Goal: Information Seeking & Learning: Learn about a topic

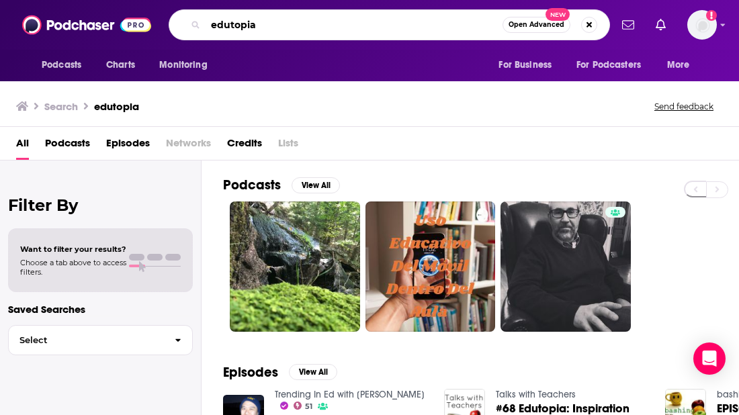
drag, startPoint x: 263, startPoint y: 22, endPoint x: 199, endPoint y: 15, distance: 64.9
click at [199, 15] on div "edutopia Open Advanced New" at bounding box center [390, 24] width 442 height 31
click at [270, 22] on input "edutopia" at bounding box center [354, 25] width 297 height 22
drag, startPoint x: 266, startPoint y: 25, endPoint x: 181, endPoint y: 26, distance: 84.7
click at [181, 26] on div "edutopia Open Advanced New" at bounding box center [390, 24] width 442 height 31
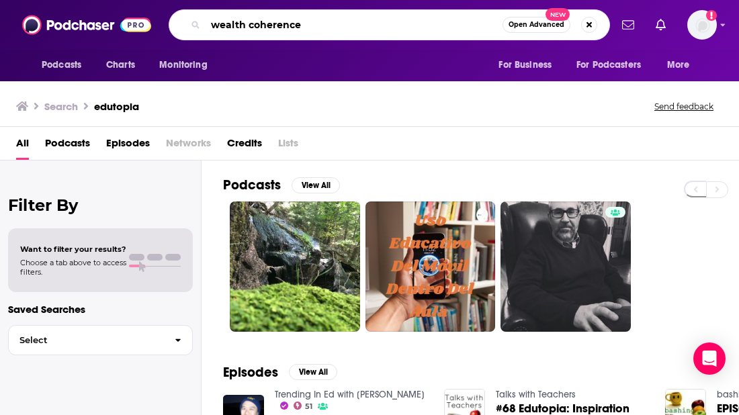
type input "wealth coherence"
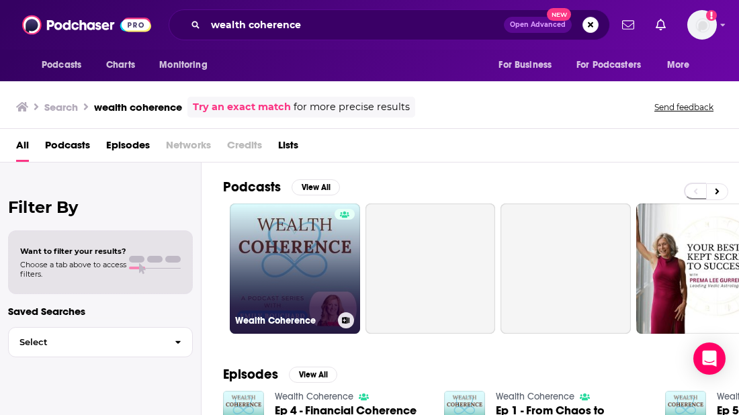
click at [298, 252] on link "Wealth Coherence" at bounding box center [295, 269] width 130 height 130
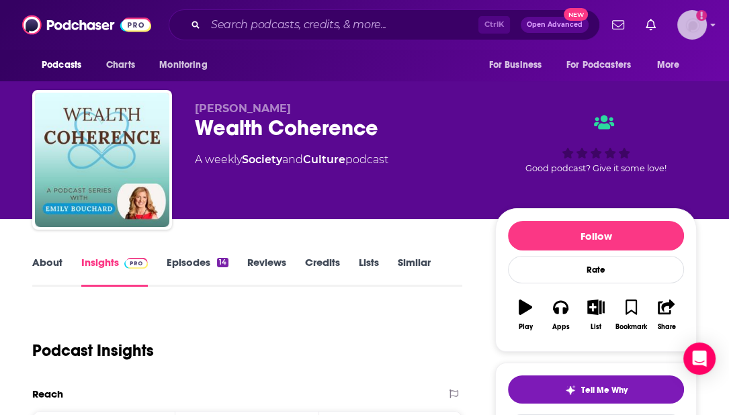
click at [697, 34] on img "Logged in as megcassidy" at bounding box center [692, 25] width 30 height 30
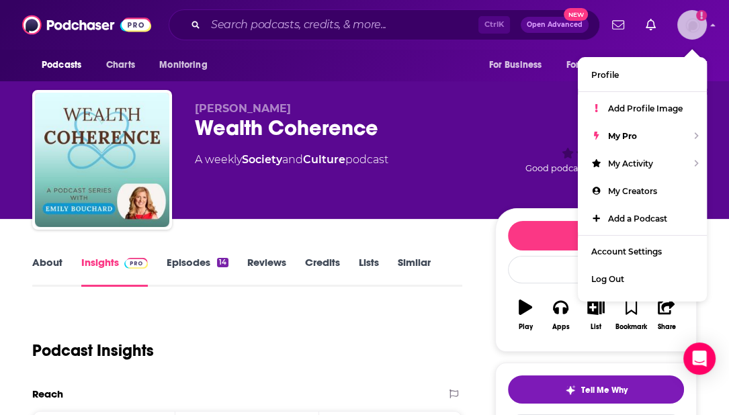
click at [697, 35] on img "Logged in as megcassidy" at bounding box center [692, 25] width 30 height 30
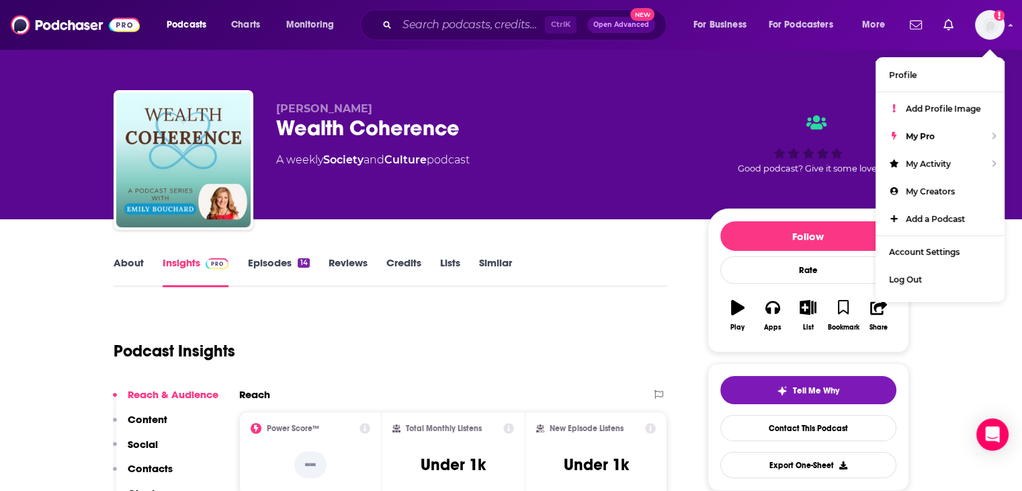
click at [129, 268] on link "About" at bounding box center [129, 271] width 30 height 31
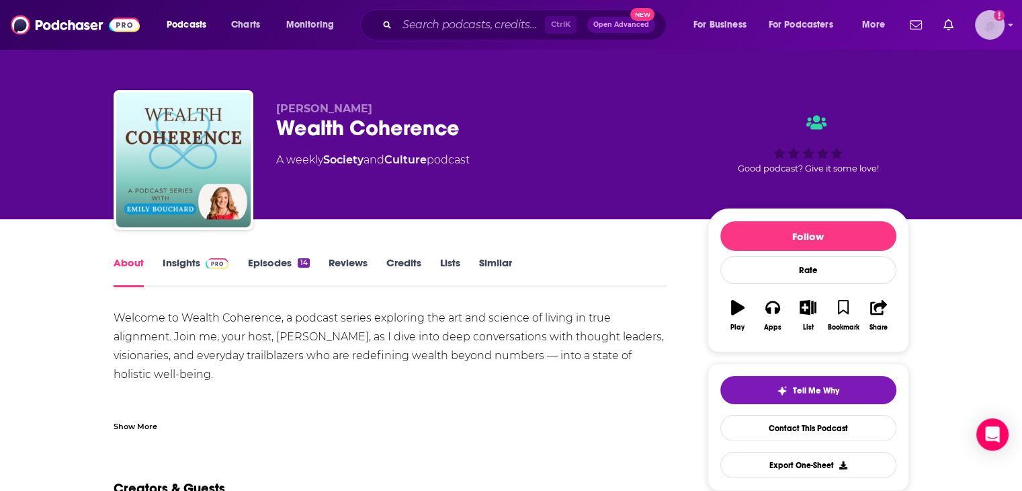
click at [739, 19] on img "Logged in as megcassidy" at bounding box center [990, 25] width 30 height 30
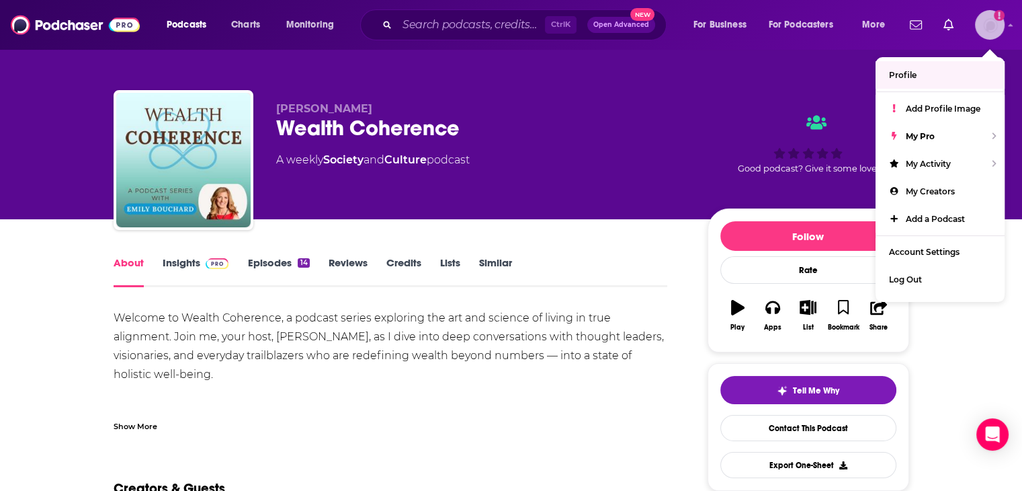
click at [739, 73] on span "Profile" at bounding box center [903, 75] width 28 height 10
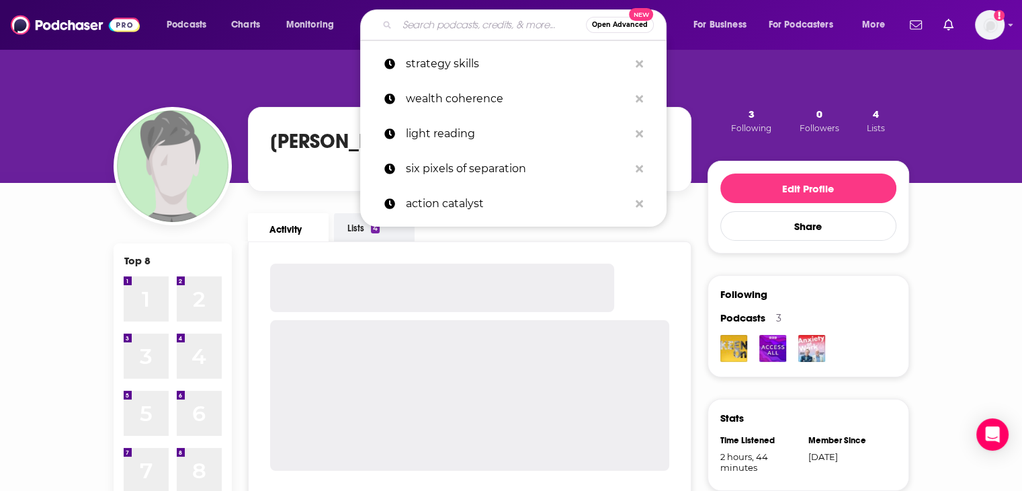
click at [419, 19] on input "Search podcasts, credits, & more..." at bounding box center [491, 25] width 189 height 22
paste input "—"
type input "—"
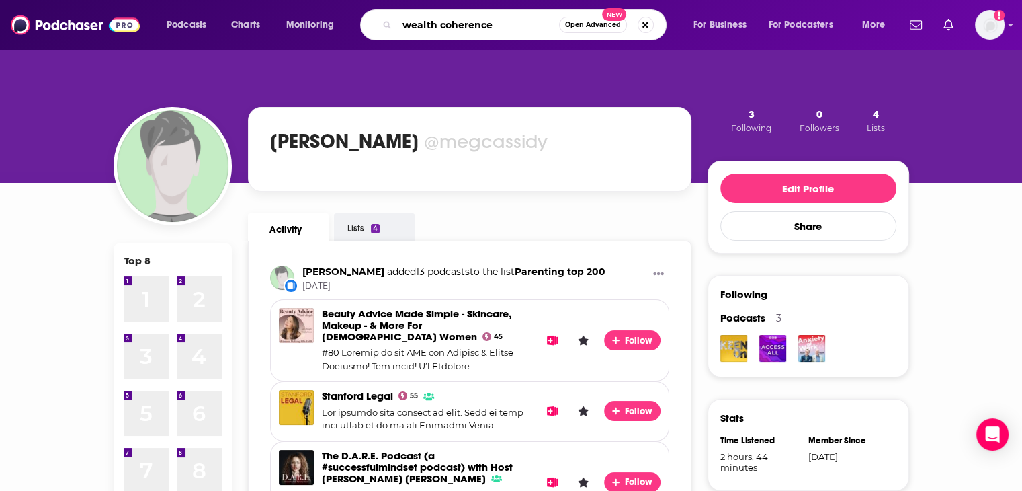
type input "wealth coherence"
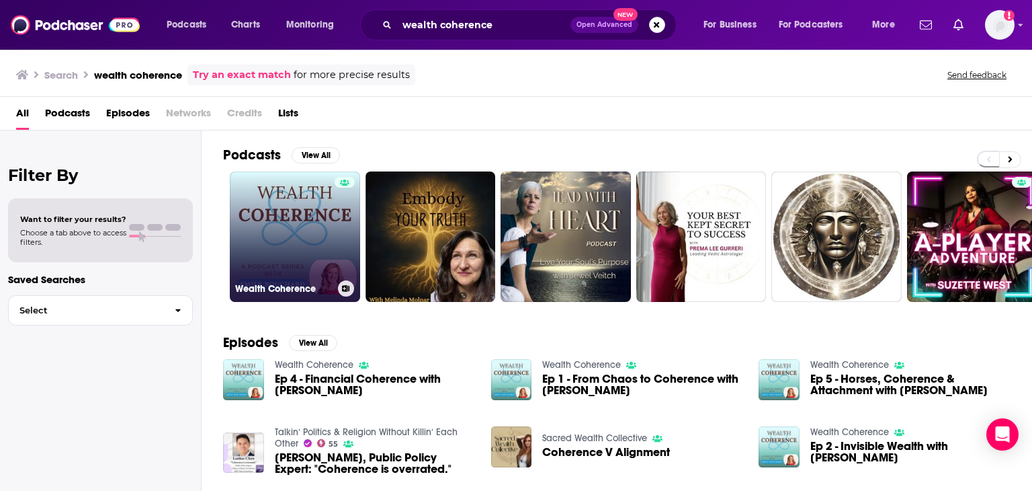
click at [267, 224] on link "Wealth Coherence" at bounding box center [295, 236] width 130 height 130
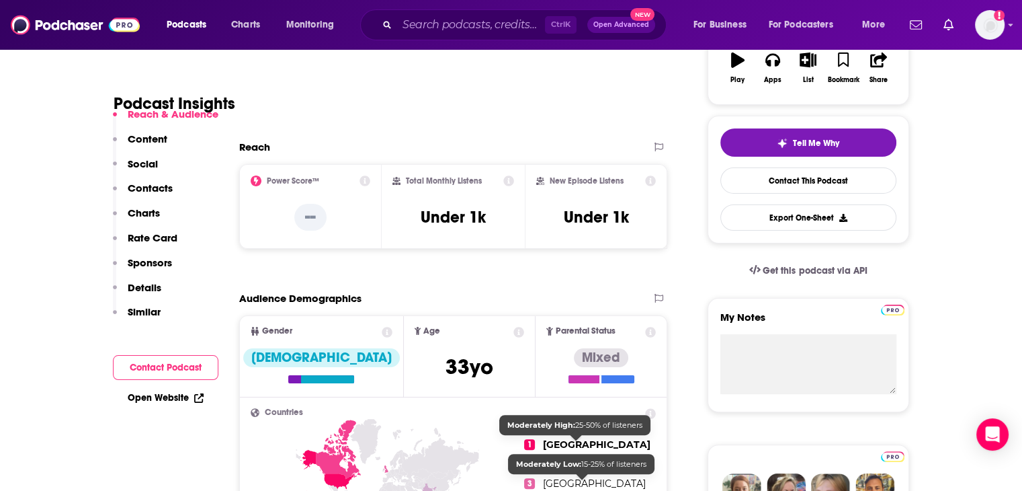
scroll to position [202, 0]
